Goal: Navigation & Orientation: Understand site structure

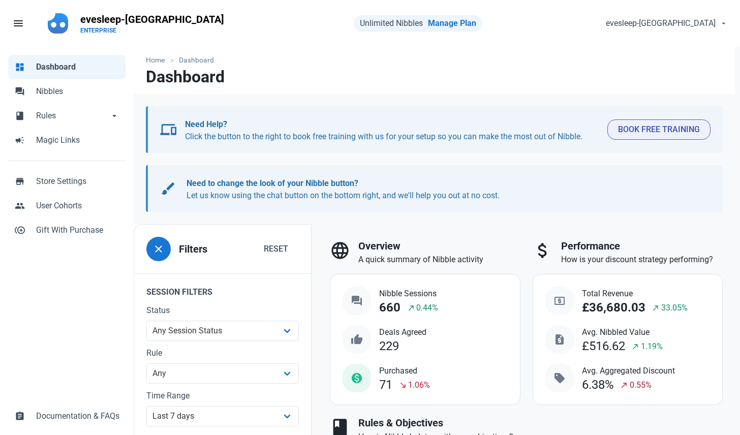
select select "7d"
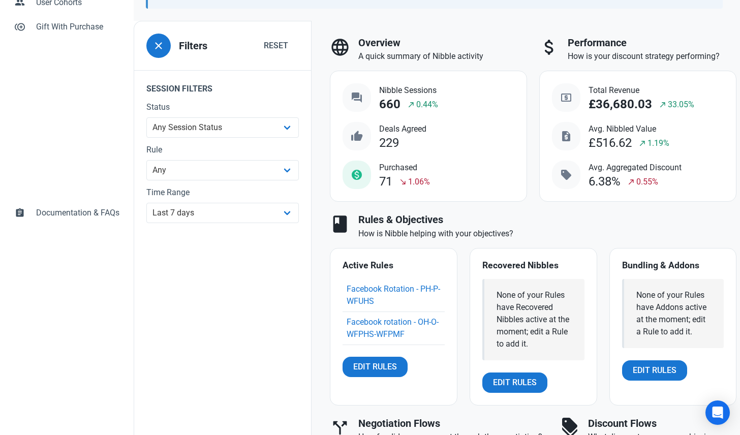
scroll to position [51, 0]
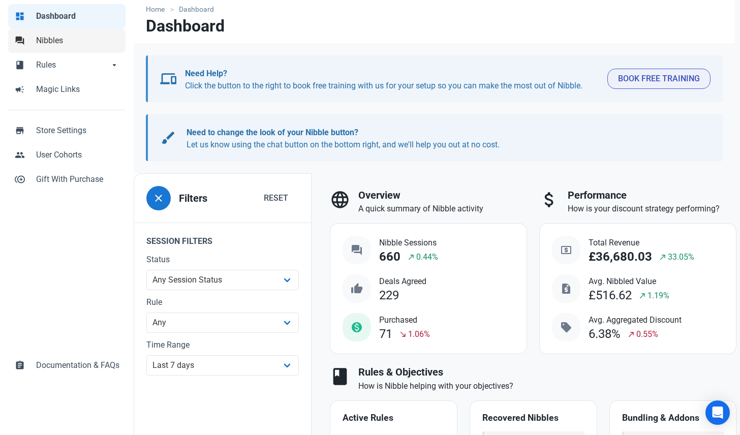
click at [56, 39] on span "Nibbles" at bounding box center [77, 41] width 83 height 12
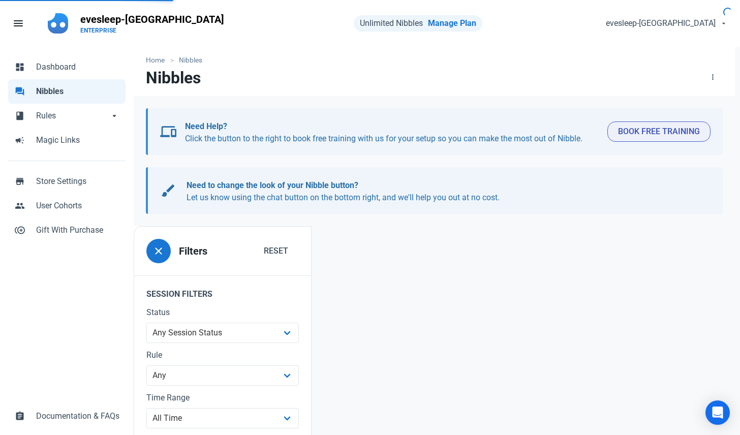
scroll to position [102, 0]
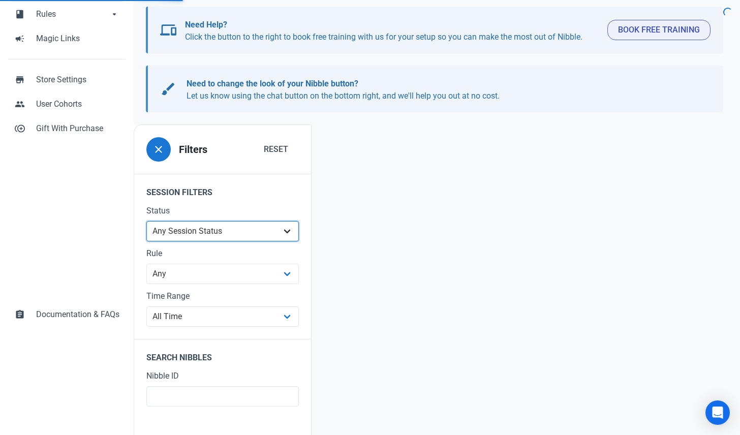
click at [235, 228] on select "Any Session Status Abandoned - negotiated Abandoned - after final offer Abandon…" at bounding box center [222, 231] width 153 height 20
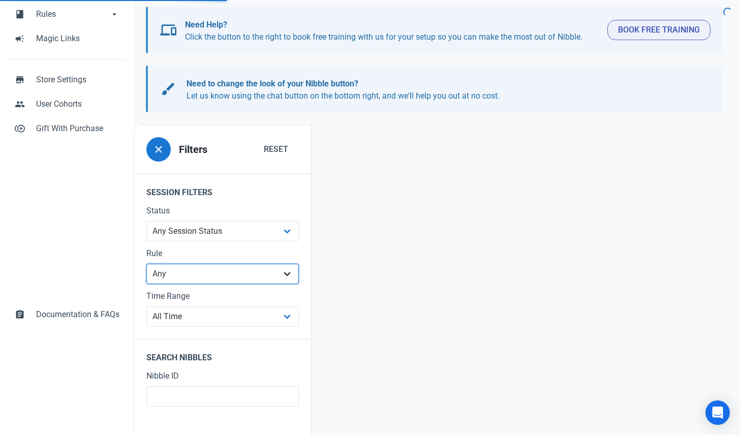
click at [199, 269] on select "Any 3x Refurbished Mattresses Default Rule - All Products Eve Original Collecti…" at bounding box center [222, 274] width 153 height 20
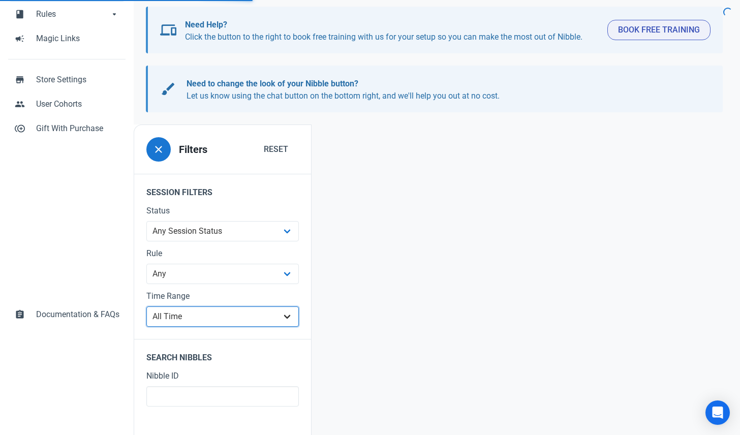
click at [207, 315] on select "All Time Last day Last 7 days Last 30 days Last 90 days Last 180 days Last 365 …" at bounding box center [222, 317] width 153 height 20
select select "1d"
click at [146, 327] on select "All Time Last day Last 7 days Last 30 days Last 90 days Last 180 days Last 365 …" at bounding box center [222, 317] width 153 height 20
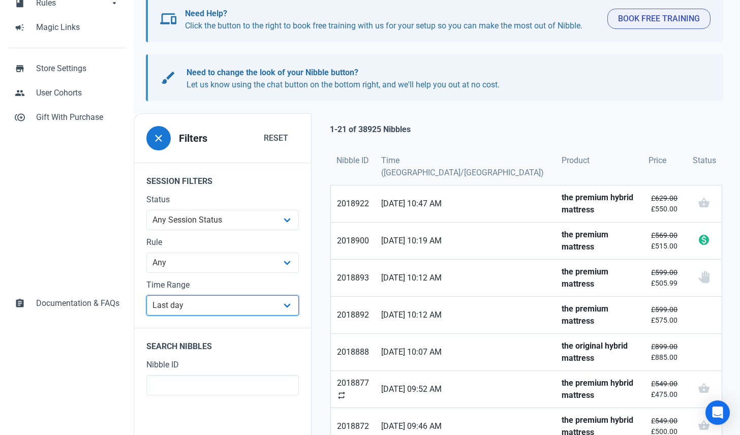
scroll to position [11, 0]
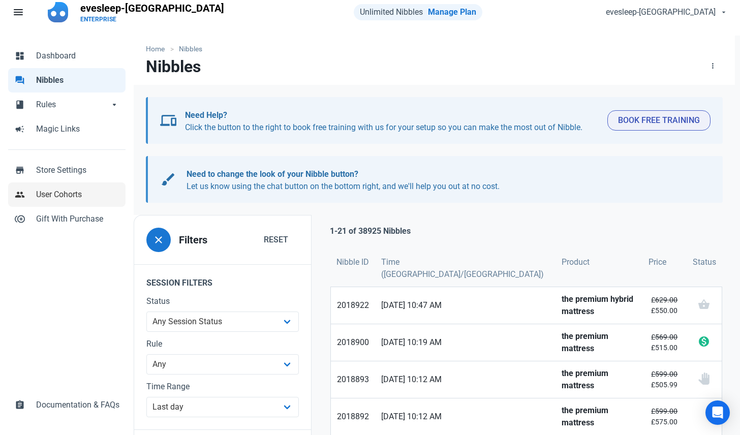
click at [77, 188] on link "people User Cohorts" at bounding box center [66, 195] width 117 height 24
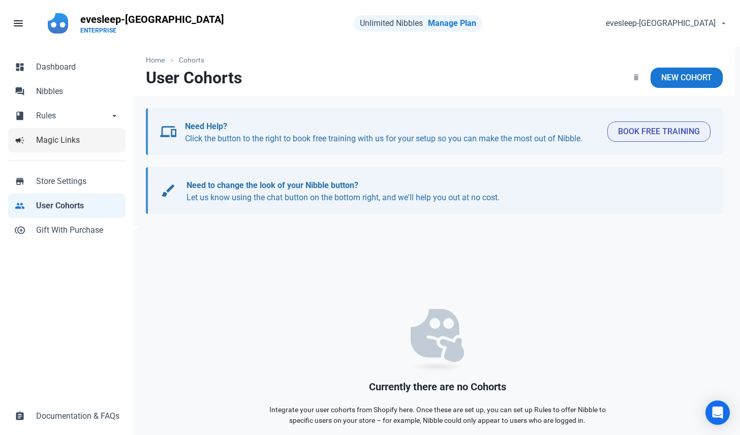
click at [65, 138] on span "Magic Links" at bounding box center [77, 140] width 83 height 12
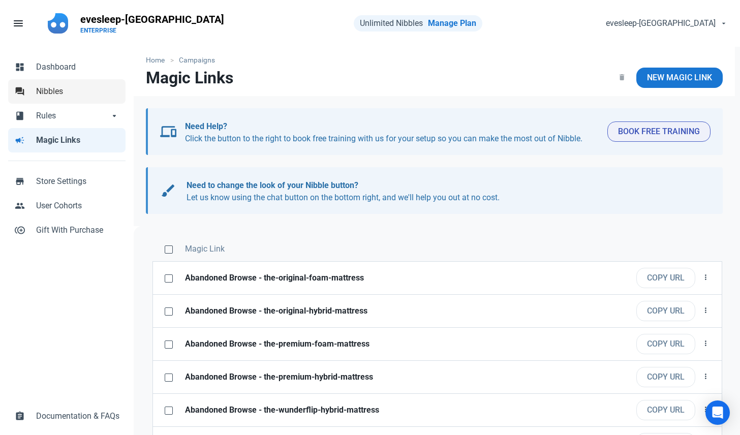
click at [65, 92] on span "Nibbles" at bounding box center [77, 91] width 83 height 12
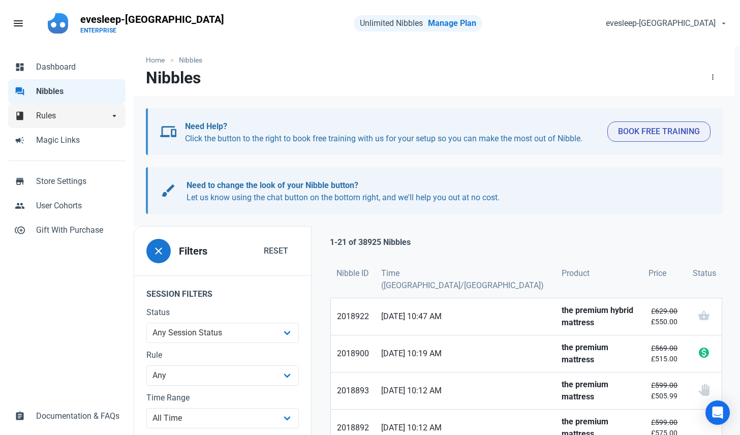
click at [62, 114] on span "Rules" at bounding box center [72, 116] width 73 height 12
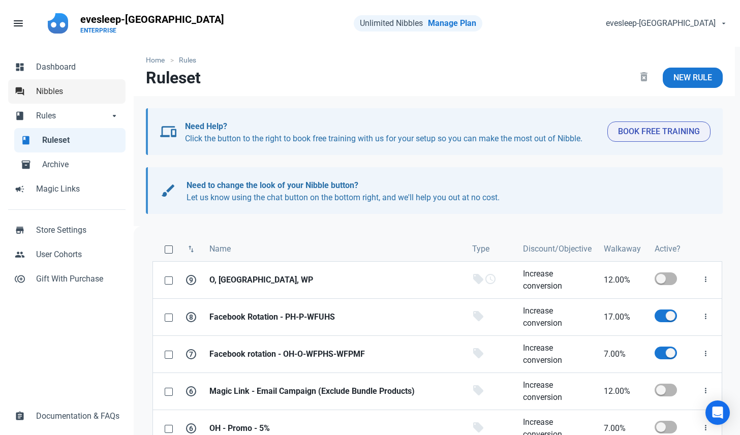
click at [60, 88] on span "Nibbles" at bounding box center [77, 91] width 83 height 12
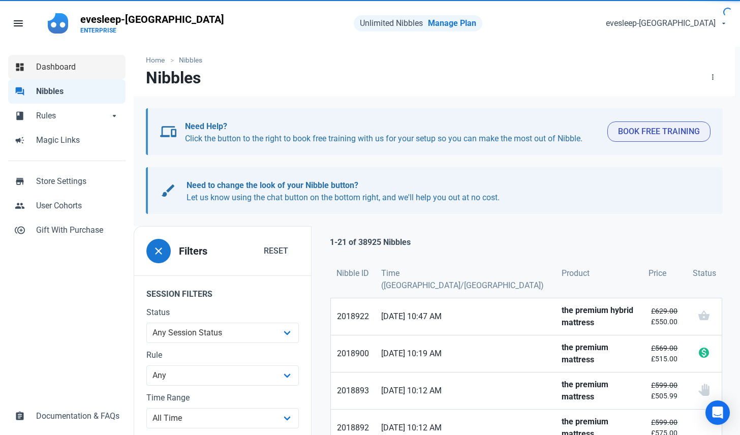
click at [66, 67] on span "Dashboard" at bounding box center [77, 67] width 83 height 12
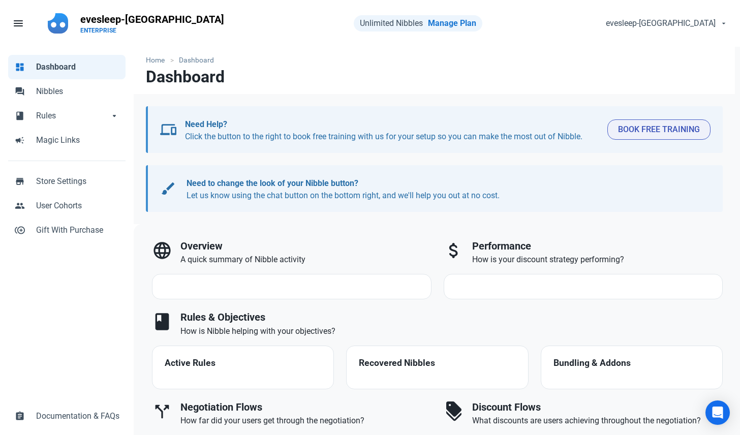
select select "7d"
